Goal: Transaction & Acquisition: Purchase product/service

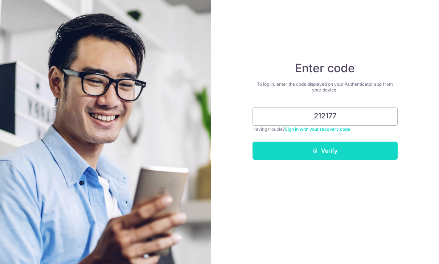
type input "212177"
click at [364, 146] on button "Verify" at bounding box center [325, 151] width 145 height 18
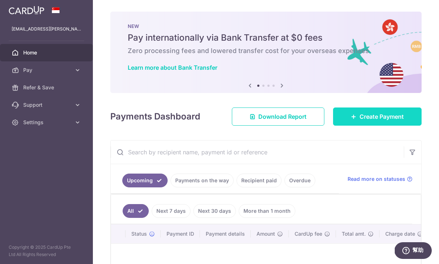
click at [380, 126] on link "Create Payment" at bounding box center [377, 116] width 89 height 18
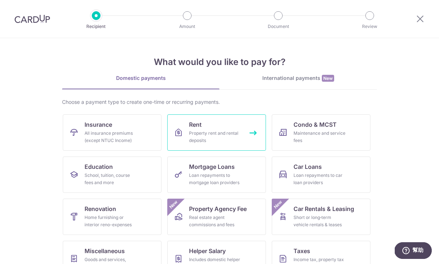
click at [243, 127] on link "Rent Property rent and rental deposits" at bounding box center [216, 132] width 99 height 36
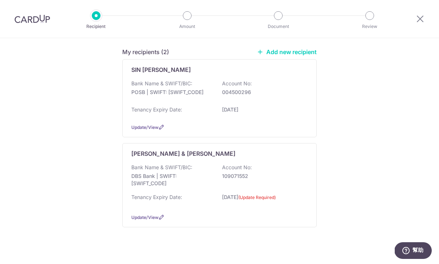
scroll to position [85, 0]
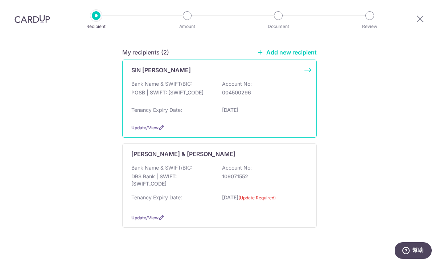
click at [277, 112] on div "Tenancy Expiry Date: 09/04/2027" at bounding box center [219, 112] width 176 height 12
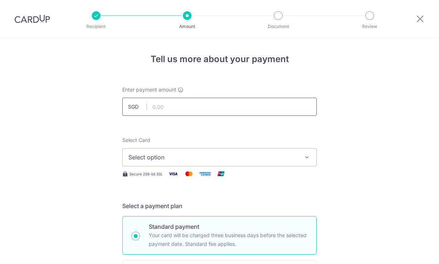
click at [290, 113] on input "text" at bounding box center [219, 107] width 194 height 18
click at [139, 161] on span "Select option" at bounding box center [212, 157] width 169 height 9
type input "3,500.00"
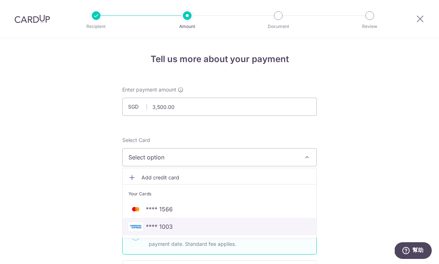
click at [148, 226] on span "**** 1003" at bounding box center [159, 226] width 27 height 9
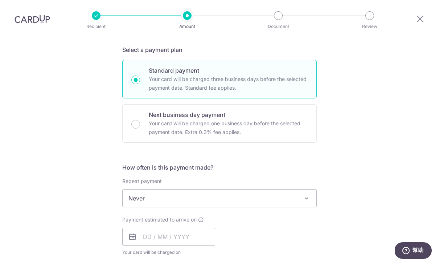
scroll to position [169, 0]
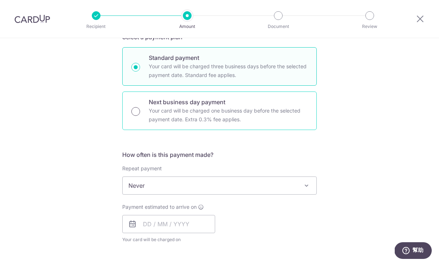
click at [136, 115] on input "Next business day payment Your card will be charged one business day before the…" at bounding box center [135, 111] width 9 height 9
radio input "true"
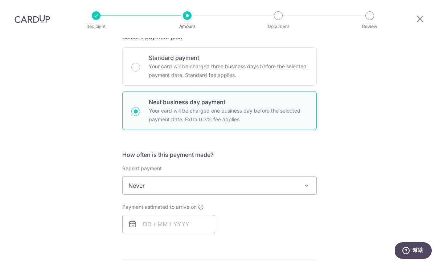
click at [139, 185] on span "Never" at bounding box center [220, 185] width 194 height 17
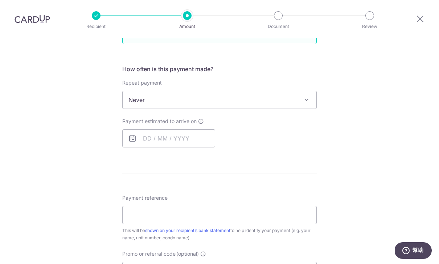
scroll to position [255, 0]
click at [135, 142] on icon at bounding box center [132, 137] width 9 height 9
click at [147, 141] on input "text" at bounding box center [168, 137] width 93 height 18
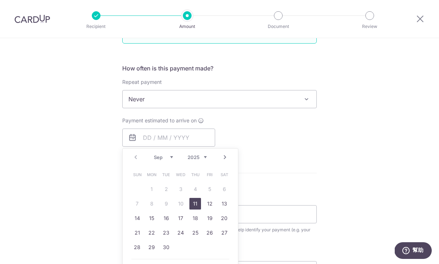
click at [192, 203] on link "11" at bounding box center [195, 204] width 12 height 12
type input "11/09/2025"
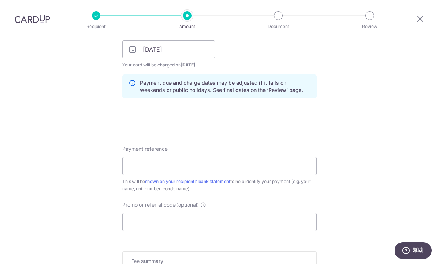
scroll to position [346, 0]
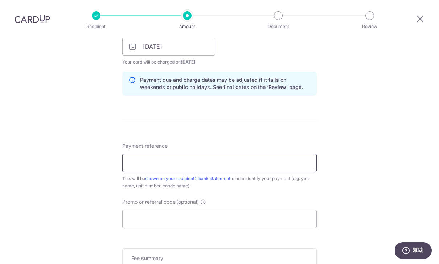
click at [138, 165] on input "Payment reference" at bounding box center [219, 163] width 194 height 18
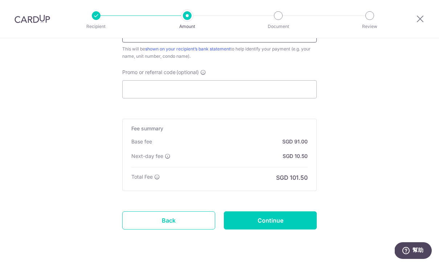
scroll to position [475, 0]
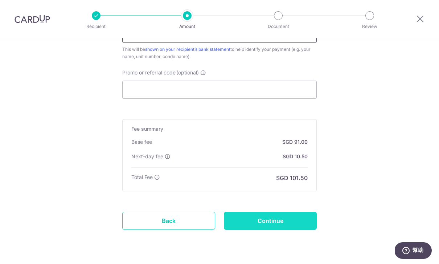
type input "T Chang 202510"
click at [292, 225] on input "Continue" at bounding box center [270, 221] width 93 height 18
type input "Create Schedule"
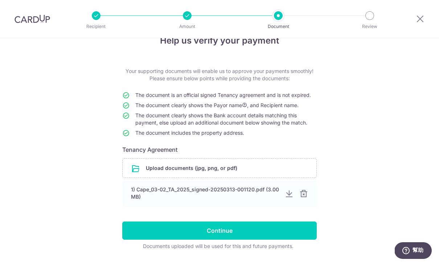
scroll to position [18, 0]
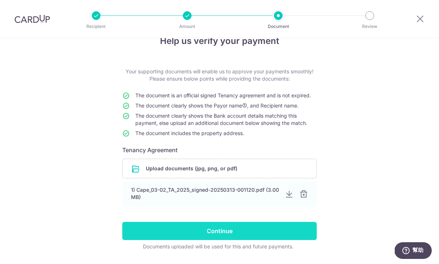
click at [141, 230] on input "Continue" at bounding box center [219, 231] width 194 height 18
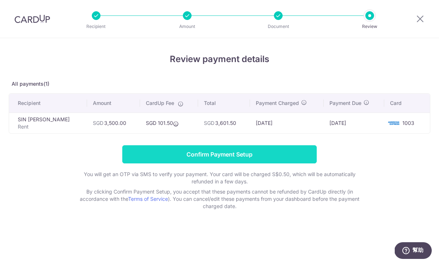
click at [296, 152] on input "Confirm Payment Setup" at bounding box center [219, 154] width 194 height 18
